Goal: Task Accomplishment & Management: Manage account settings

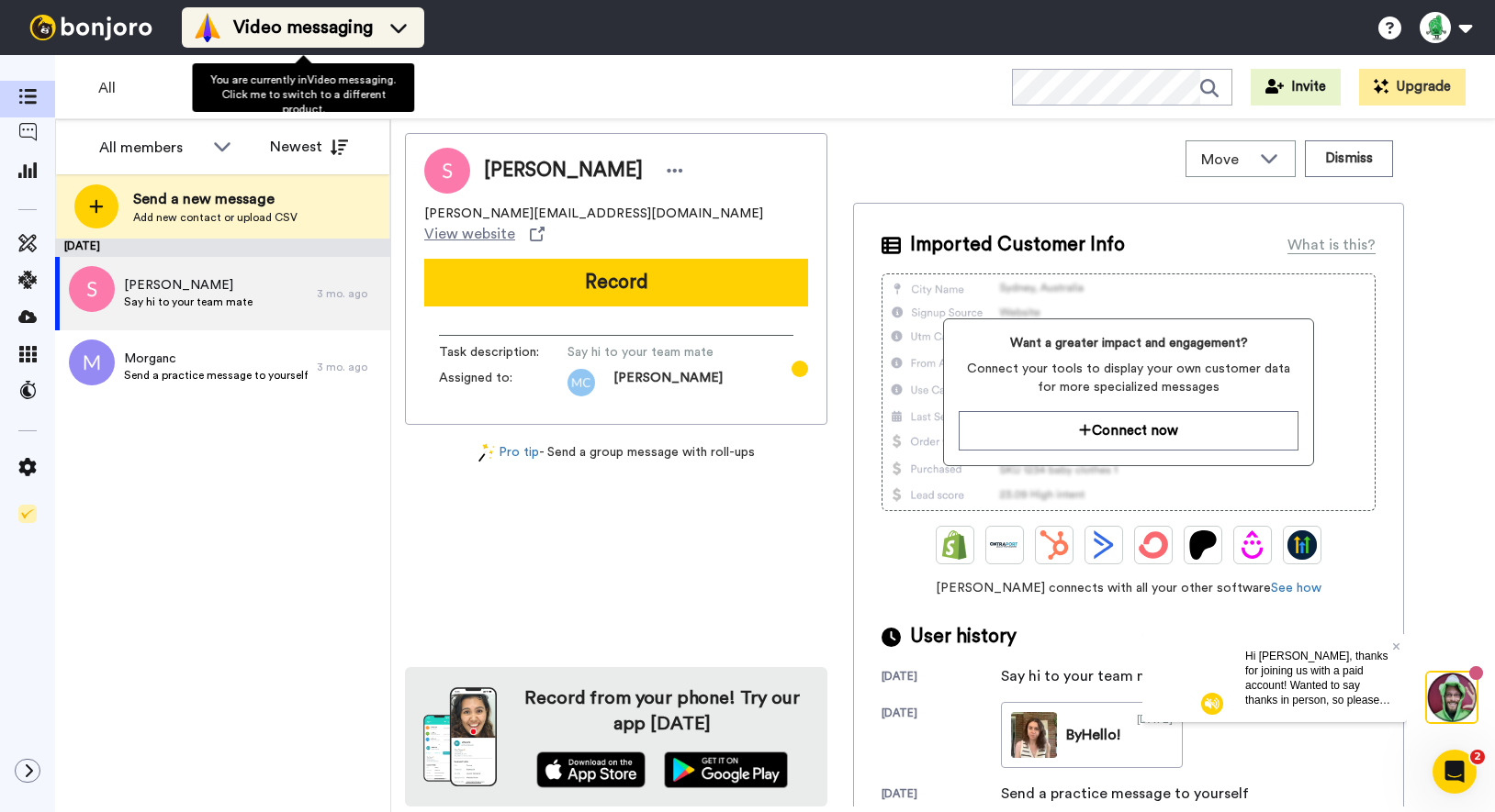
click at [258, 28] on span "Video messaging" at bounding box center [302, 27] width 139 height 25
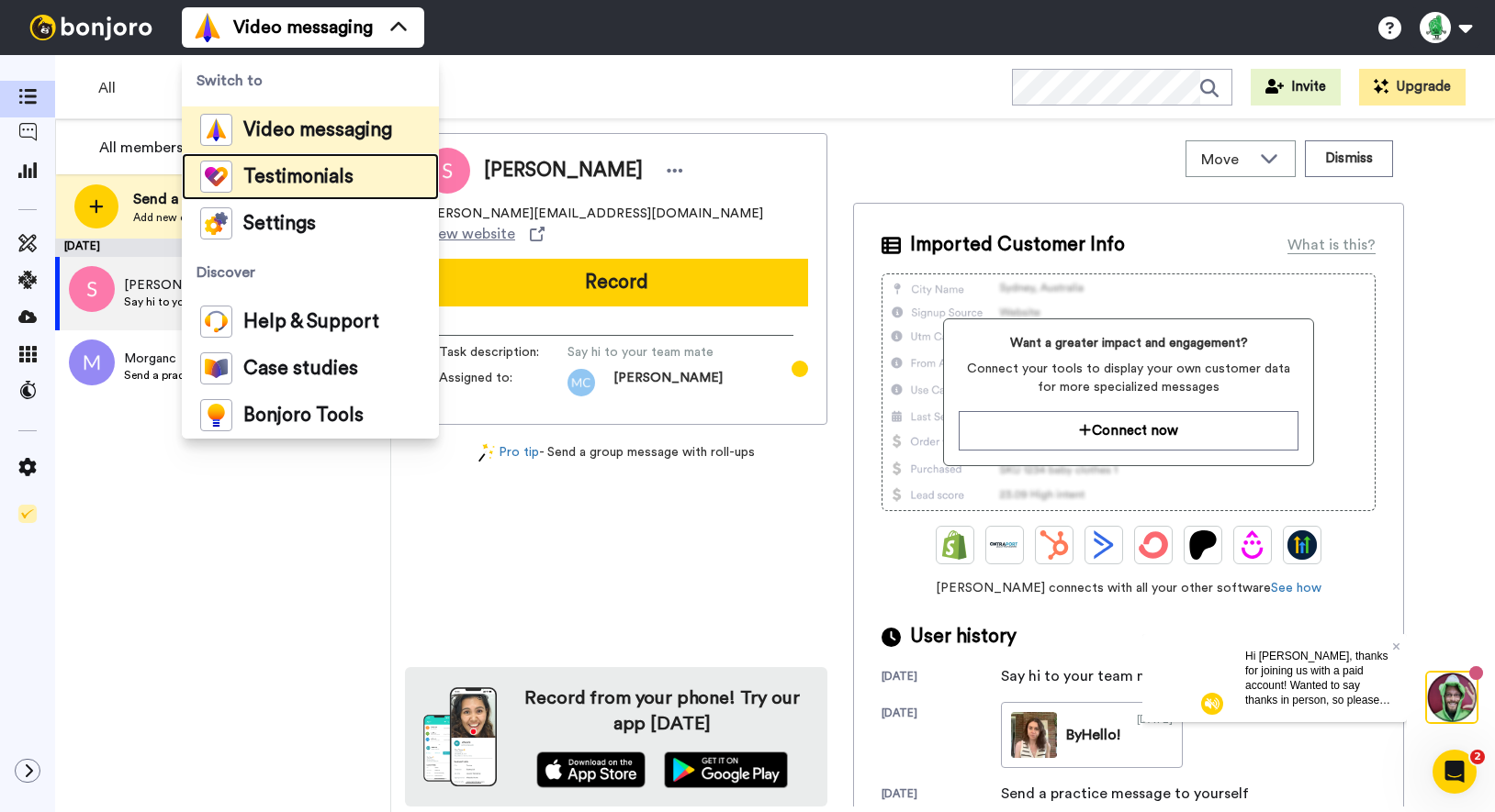
click at [271, 175] on span "Testimonials" at bounding box center [298, 178] width 110 height 19
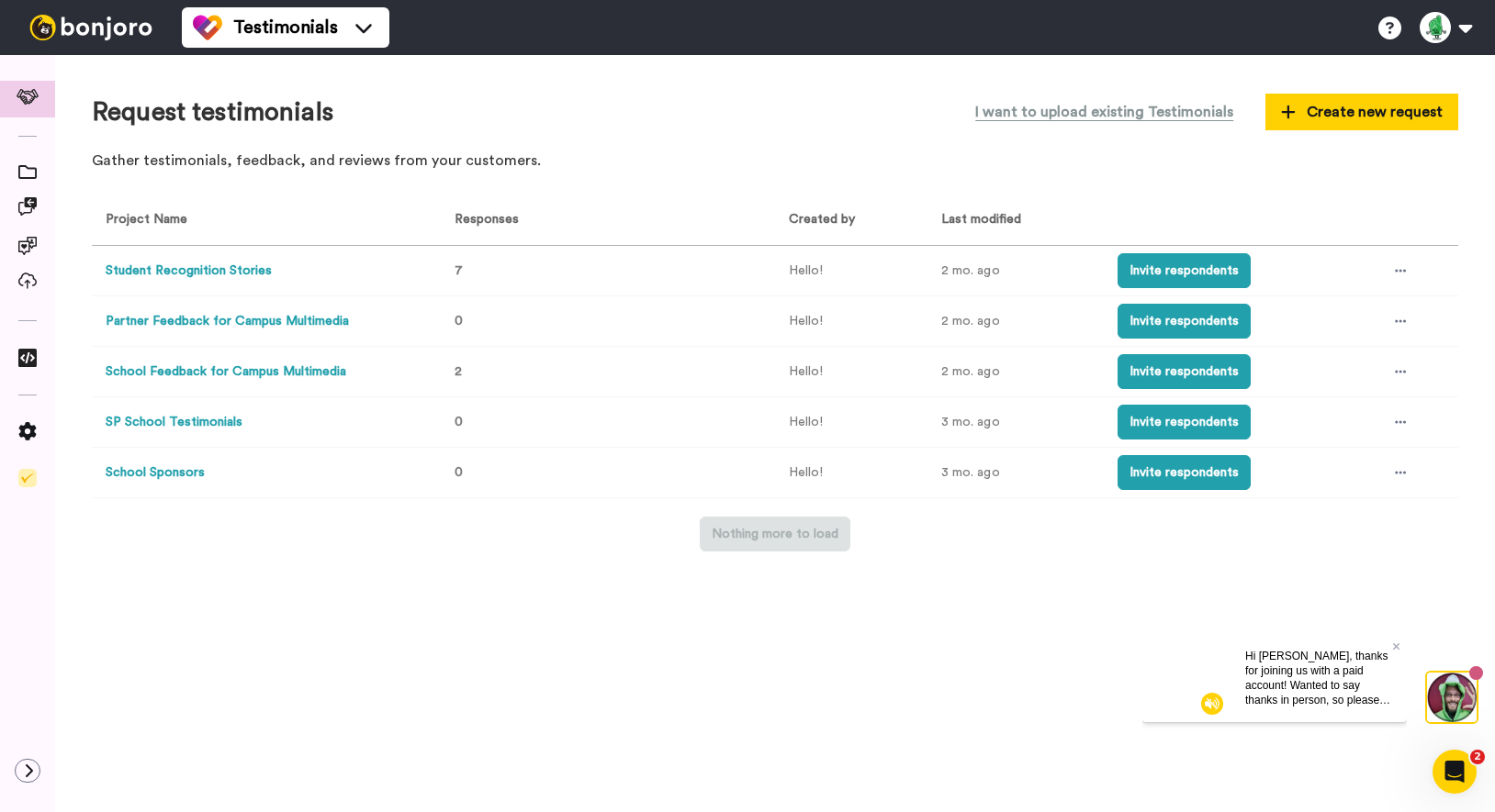
click at [171, 474] on button "School Sponsors" at bounding box center [155, 473] width 99 height 20
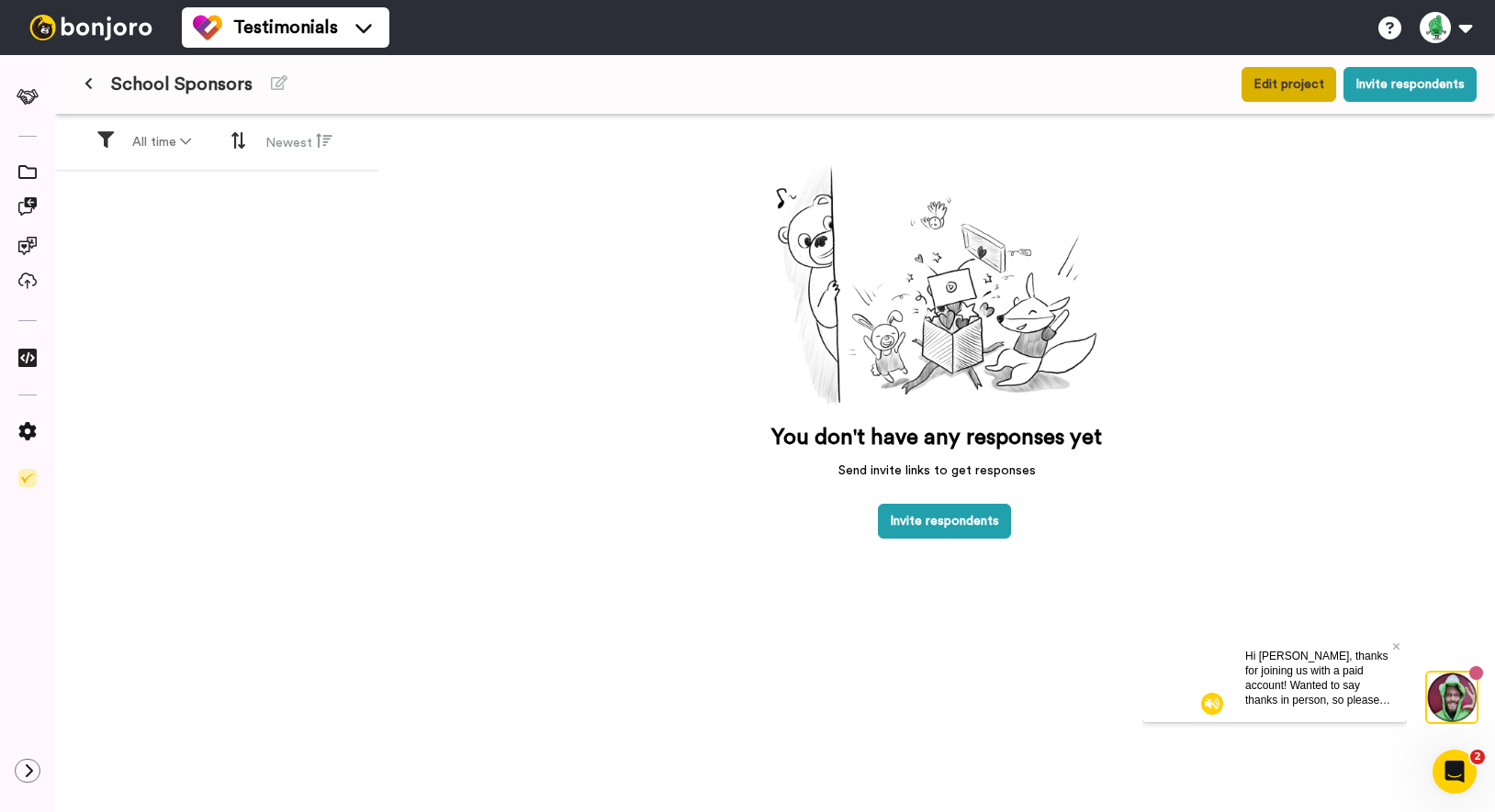
click at [1265, 80] on button "Edit project" at bounding box center [1288, 84] width 94 height 35
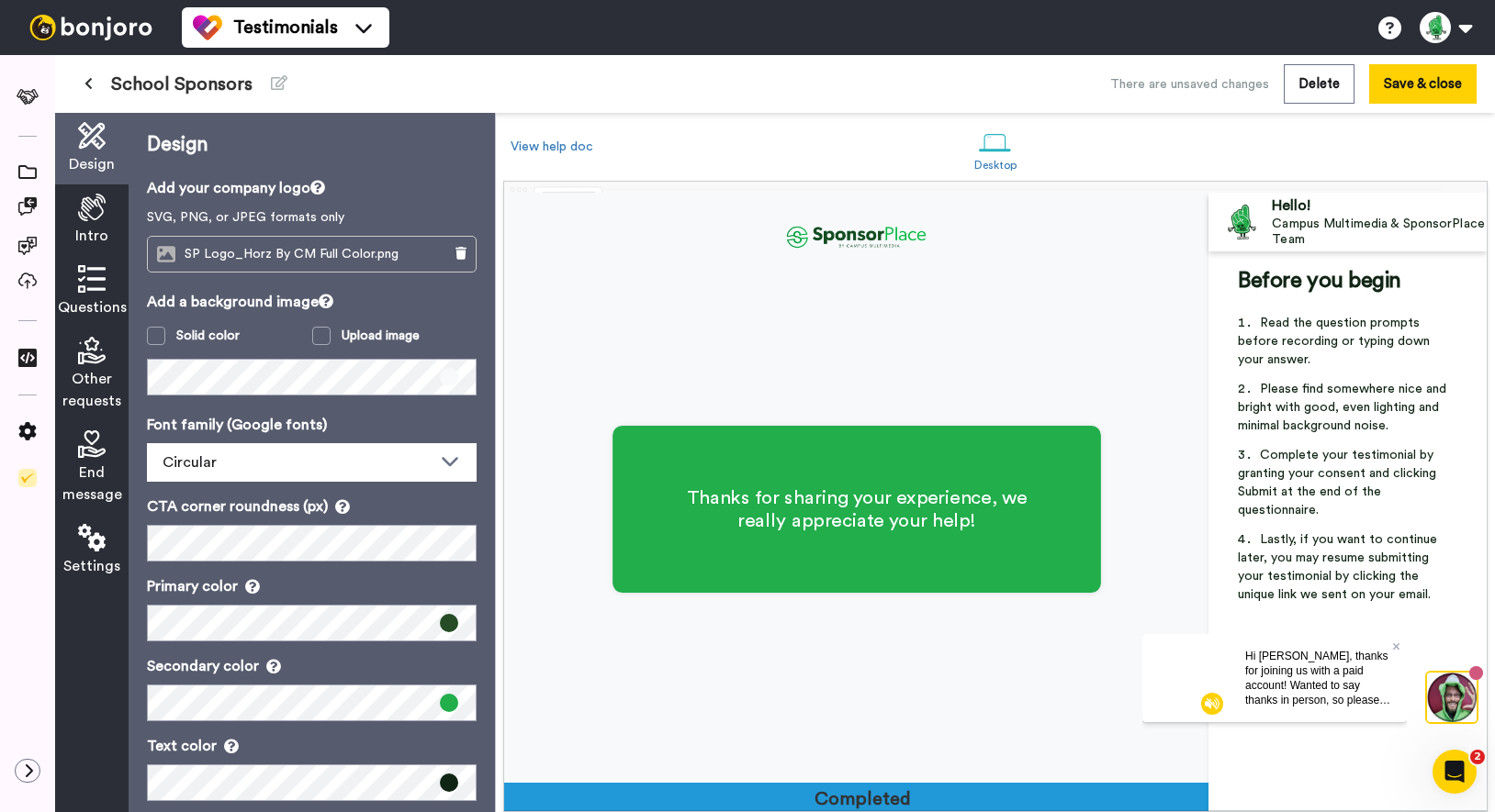
scroll to position [2358, 0]
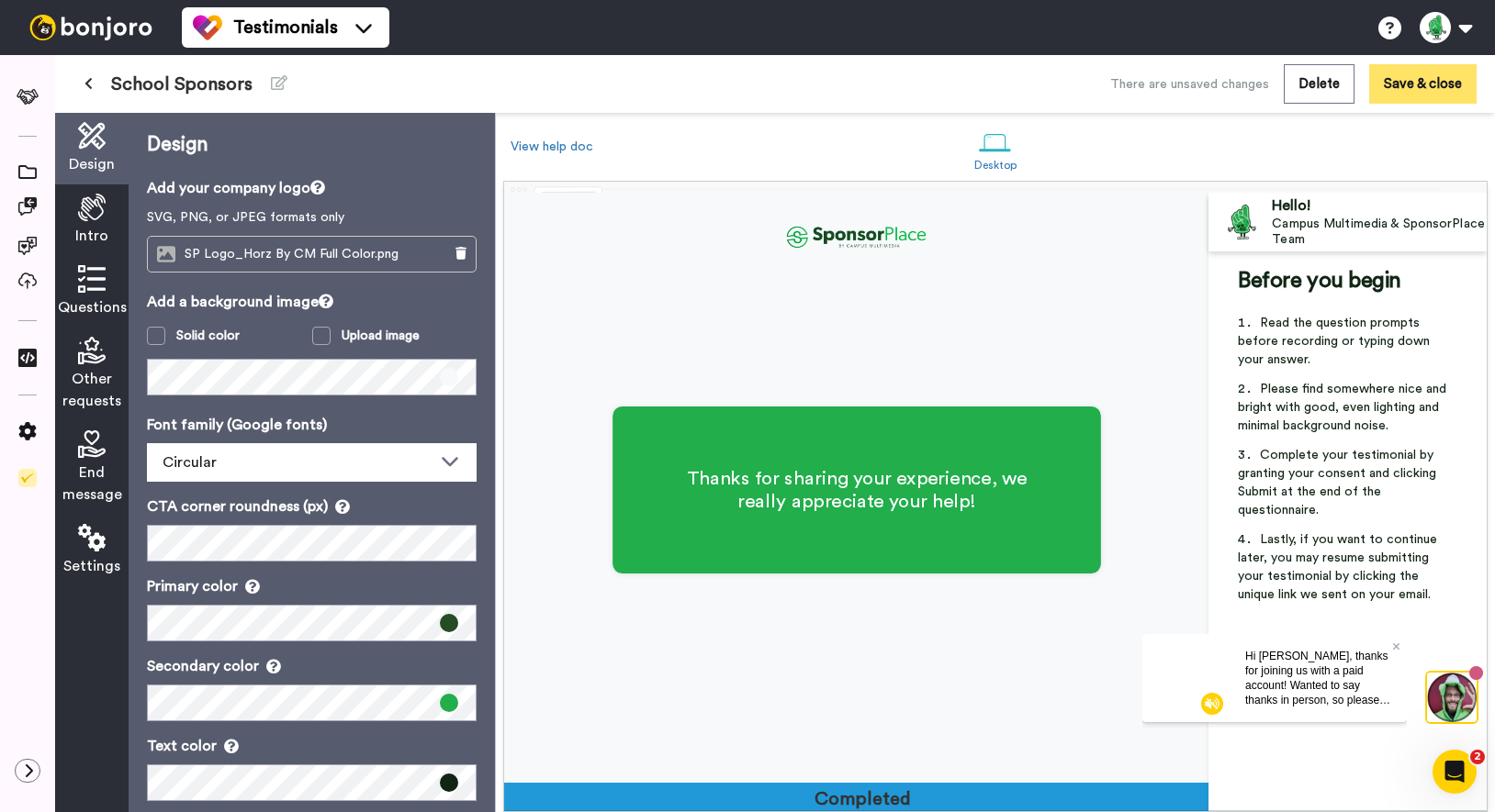
click at [1440, 82] on button "Save & close" at bounding box center [1422, 84] width 108 height 39
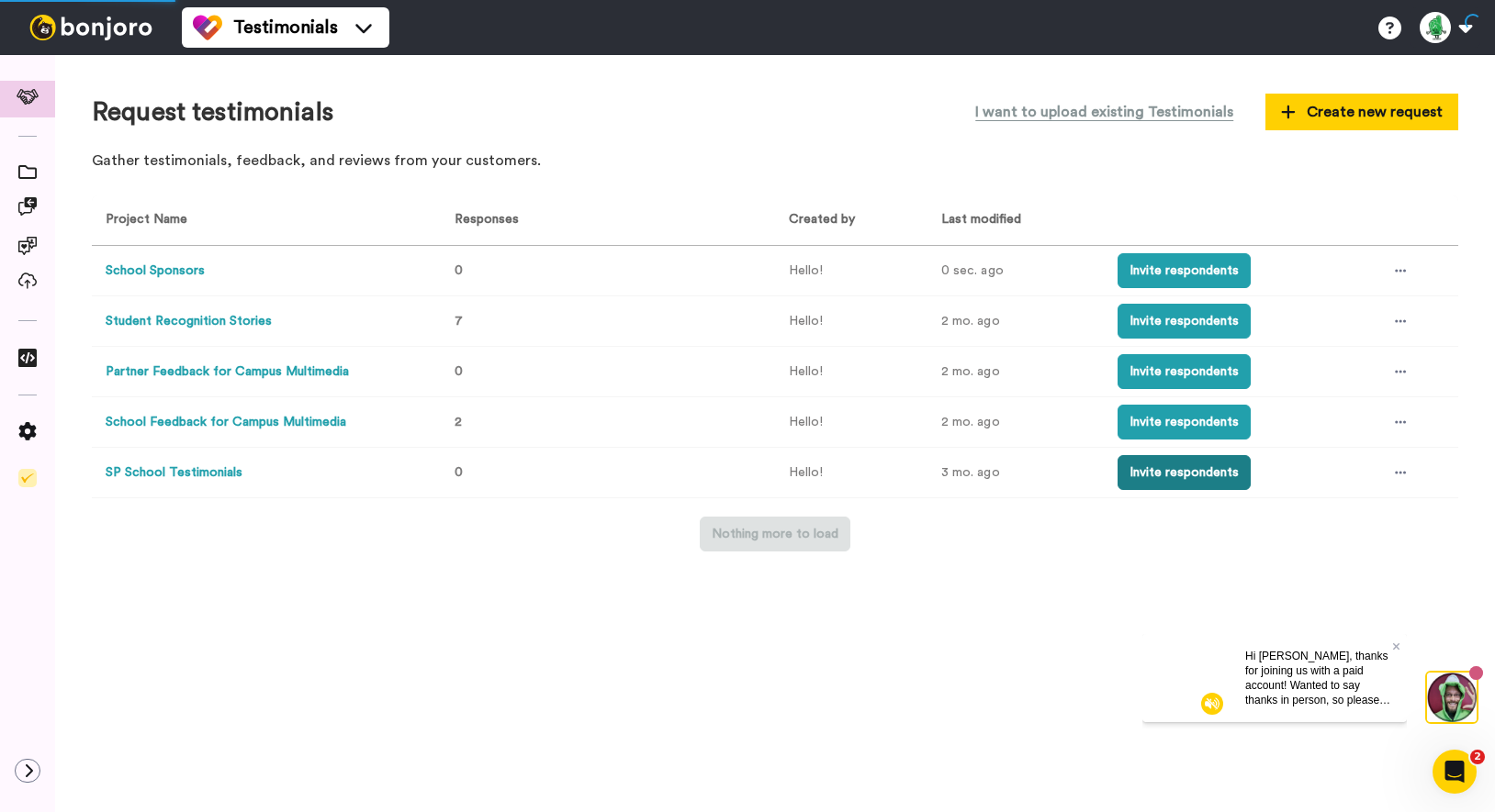
click at [1165, 480] on button "Invite respondents" at bounding box center [1184, 472] width 133 height 35
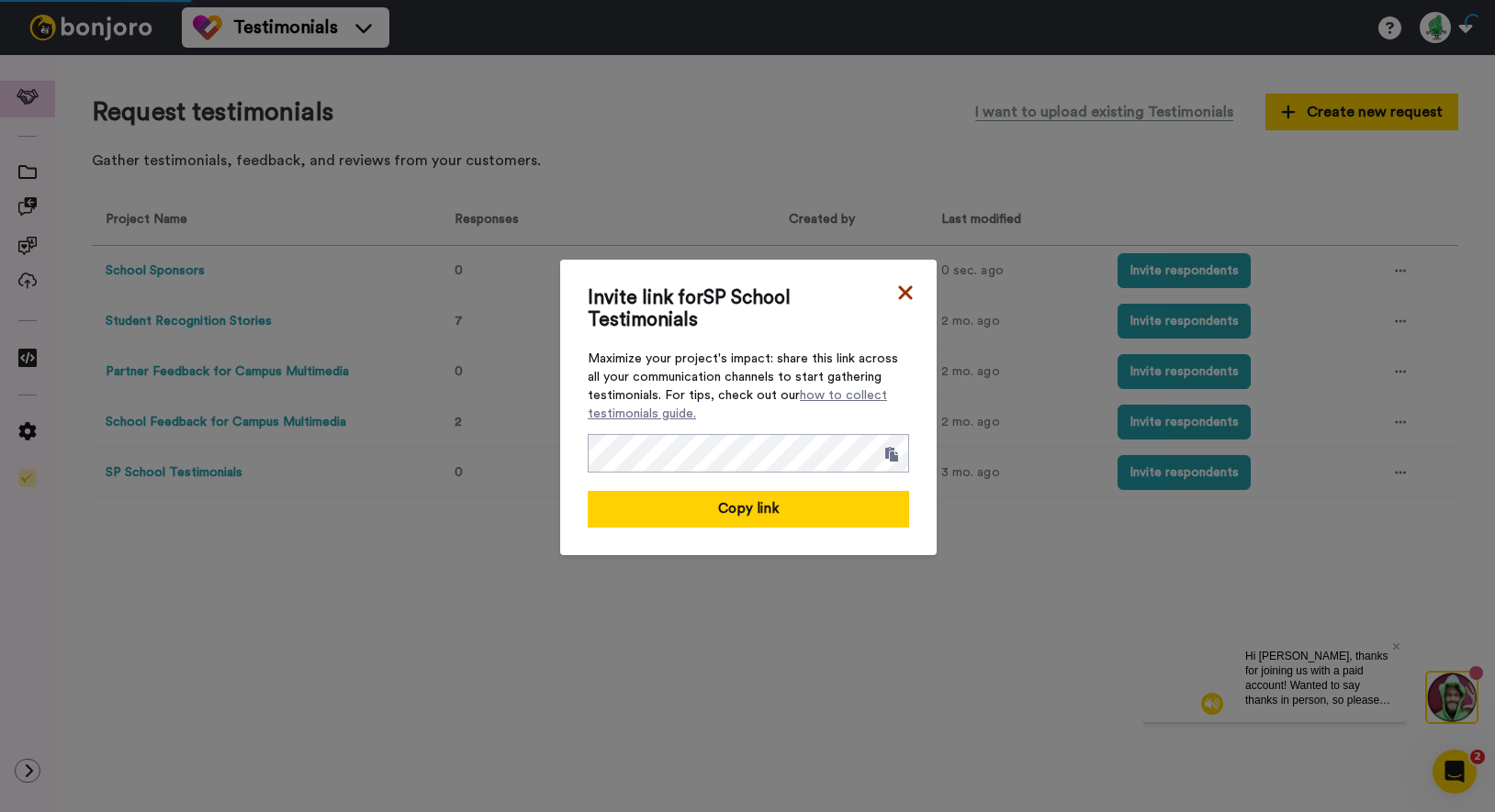
click at [903, 292] on icon at bounding box center [904, 292] width 14 height 14
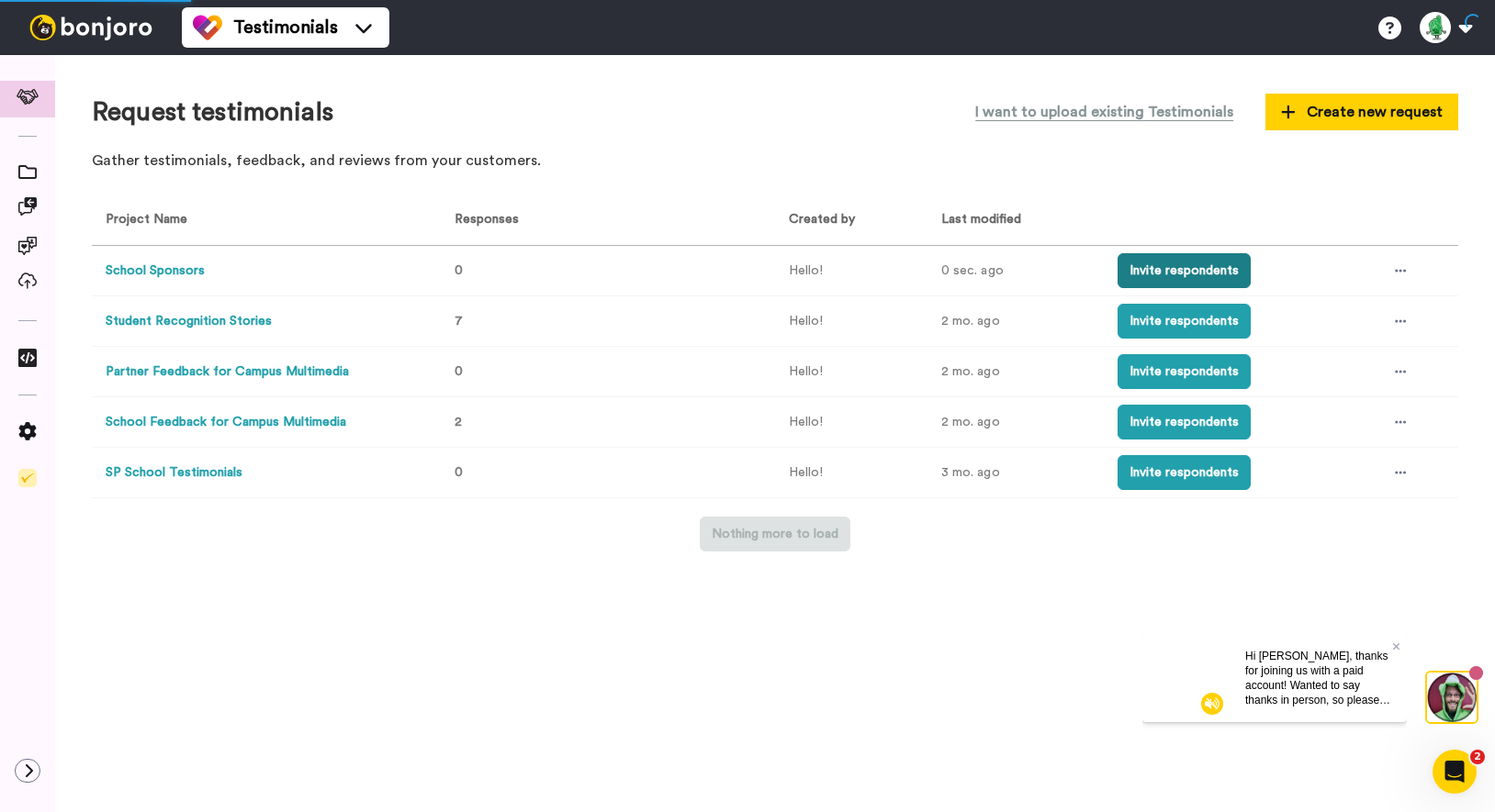
click at [1157, 278] on button "Invite respondents" at bounding box center [1184, 270] width 133 height 35
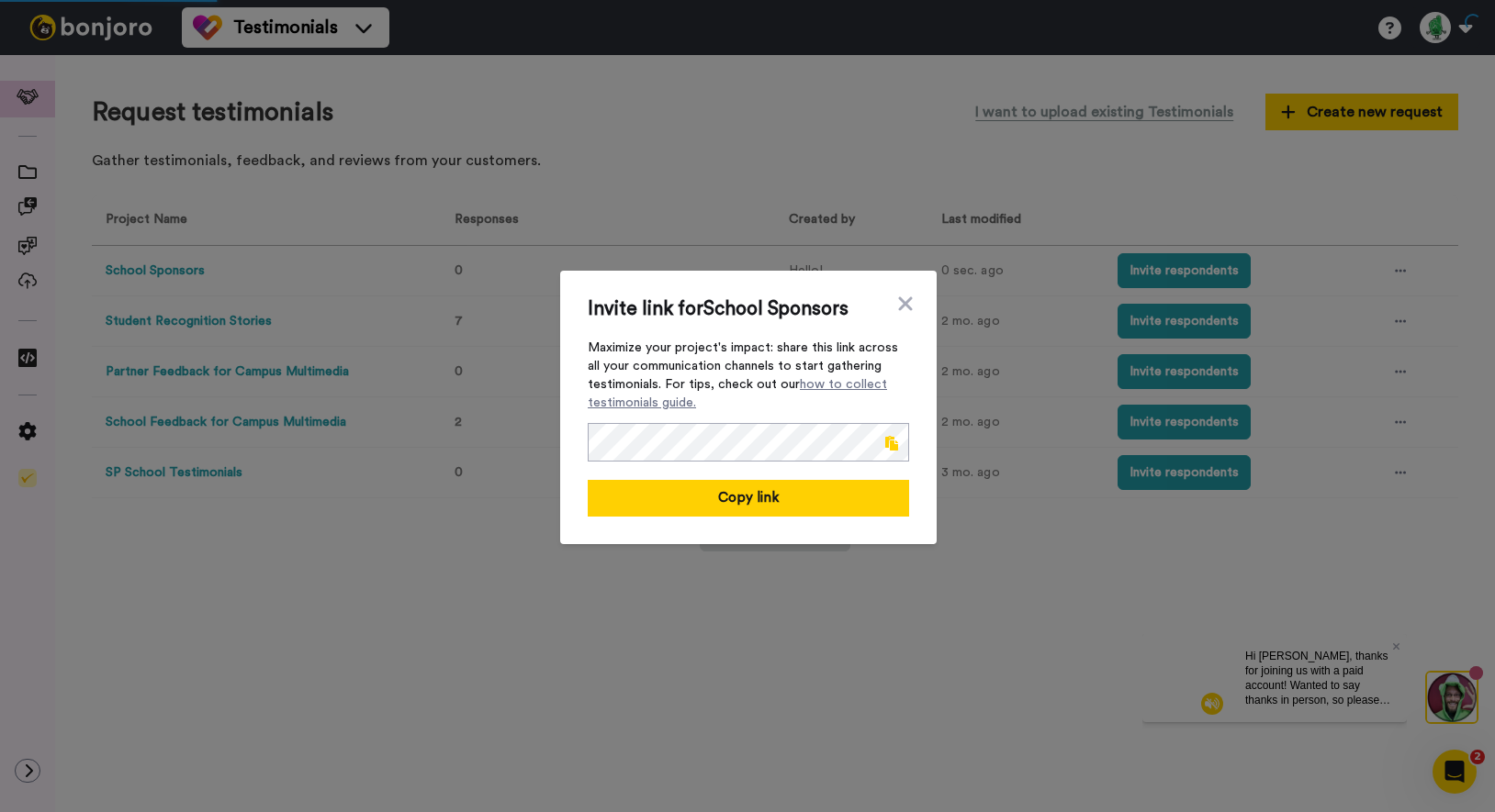
click at [892, 443] on span at bounding box center [892, 443] width 13 height 15
